Goal: Navigation & Orientation: Find specific page/section

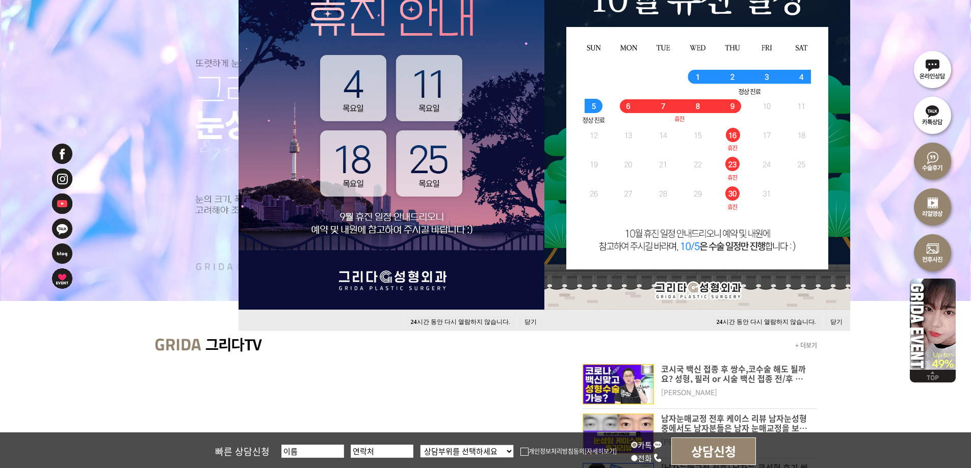
scroll to position [204, 0]
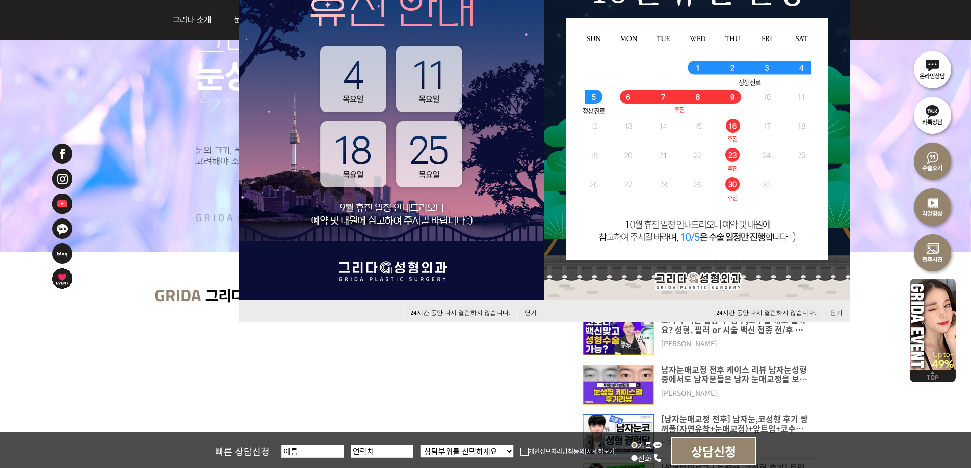
drag, startPoint x: 530, startPoint y: 313, endPoint x: 536, endPoint y: 313, distance: 6.1
click at [530, 313] on button "닫기" at bounding box center [530, 313] width 22 height 14
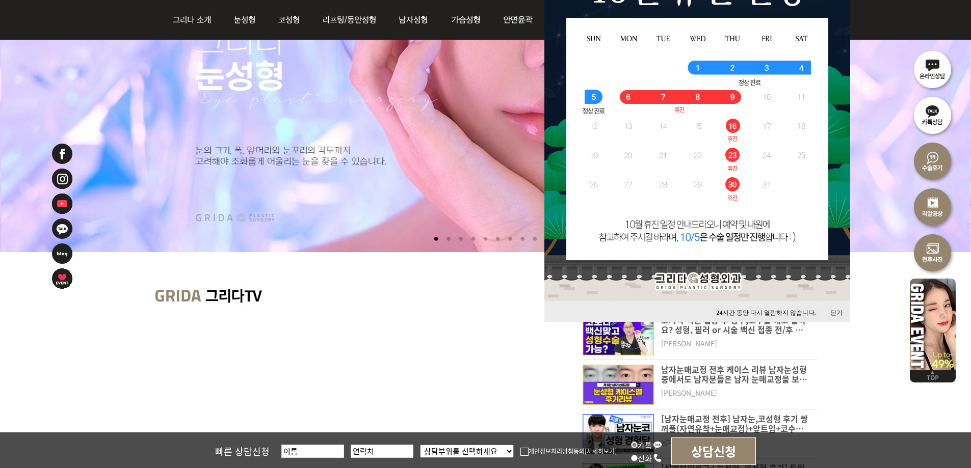
click at [834, 311] on button "닫기" at bounding box center [836, 313] width 22 height 14
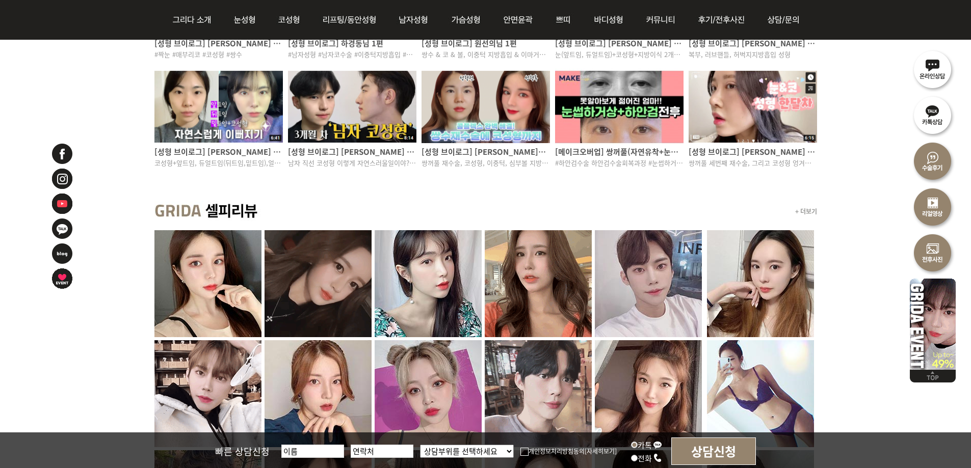
scroll to position [866, 0]
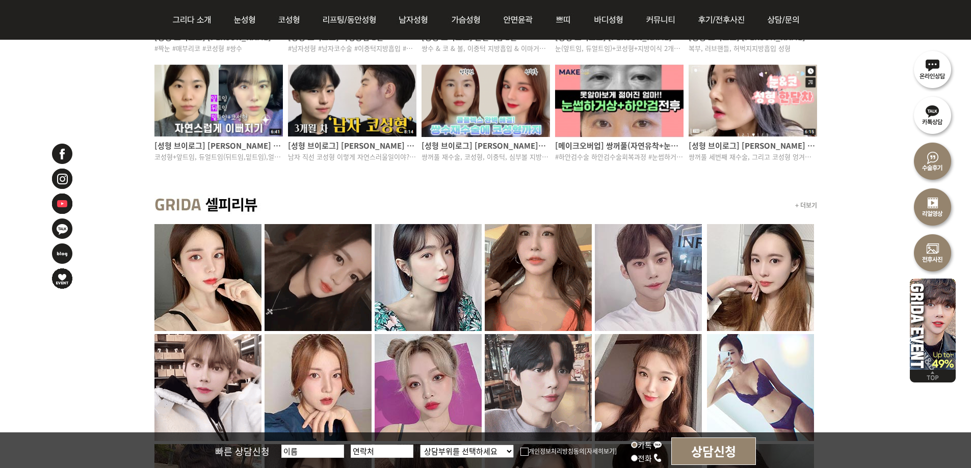
click at [775, 118] on img at bounding box center [752, 101] width 128 height 76
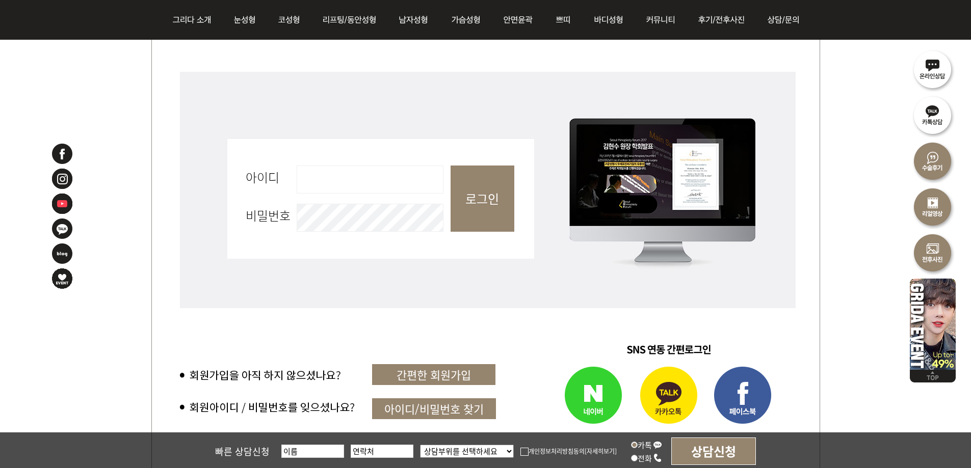
scroll to position [153, 0]
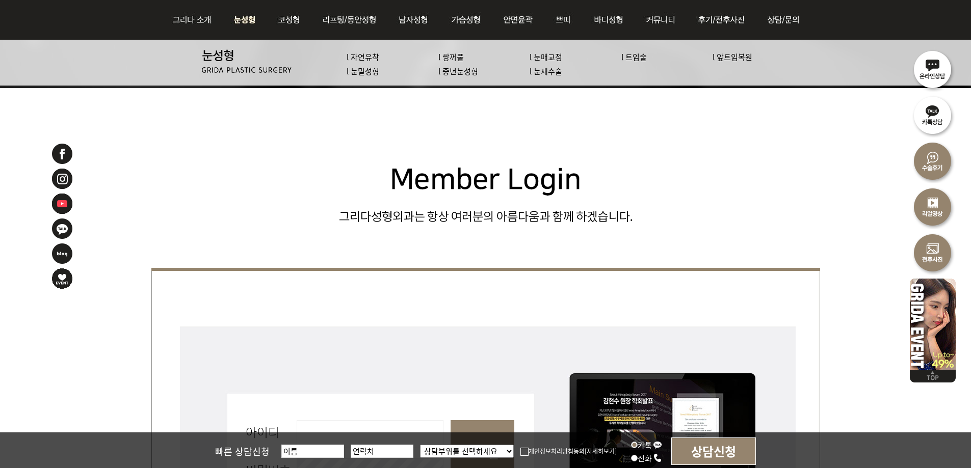
click at [207, 19] on img at bounding box center [194, 20] width 55 height 40
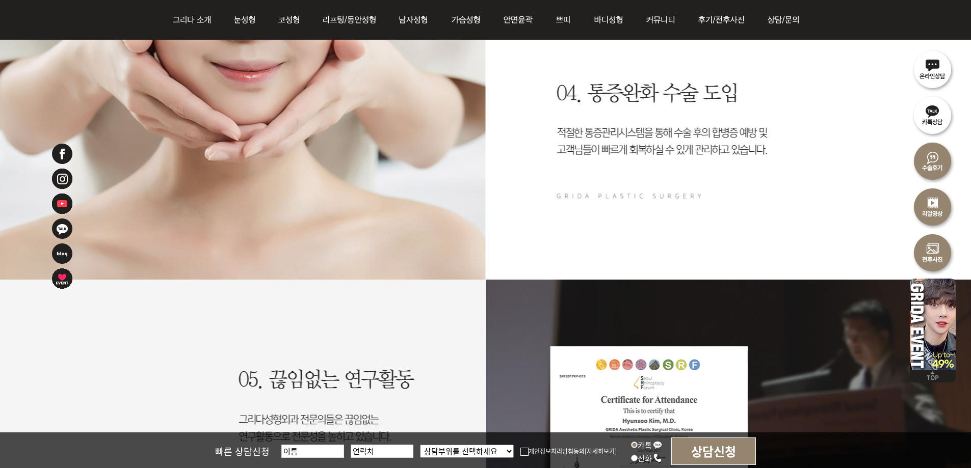
scroll to position [2140, 0]
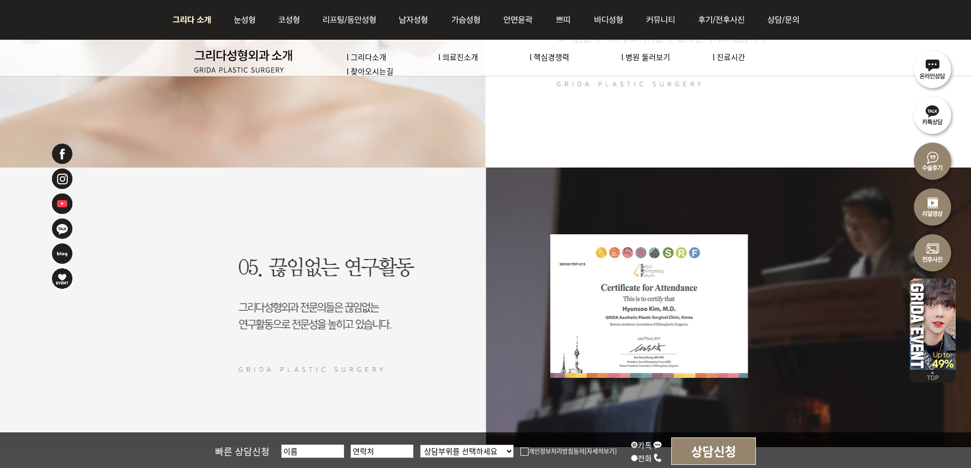
click at [195, 16] on img at bounding box center [194, 20] width 55 height 40
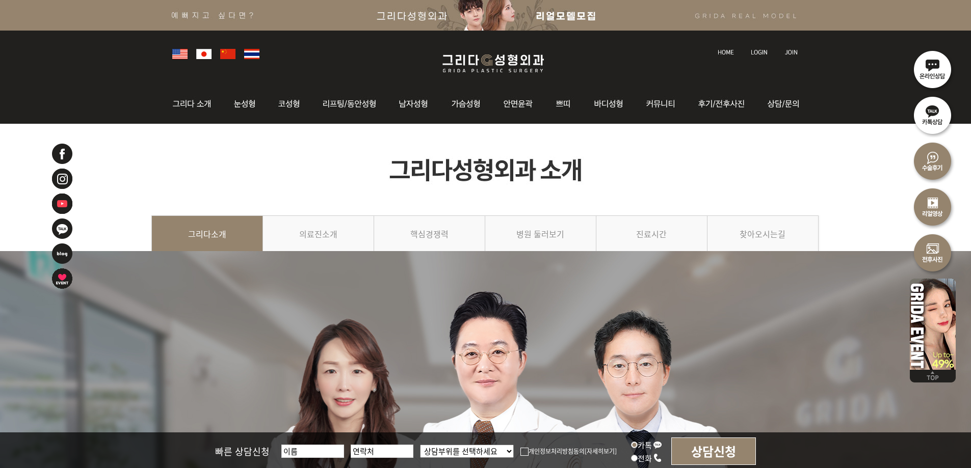
click at [487, 57] on img at bounding box center [493, 63] width 122 height 24
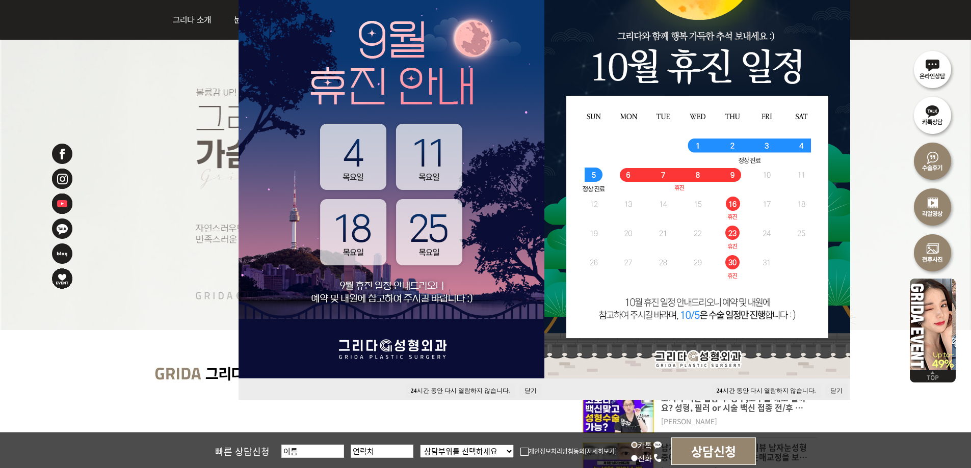
scroll to position [102, 0]
